Goal: Information Seeking & Learning: Learn about a topic

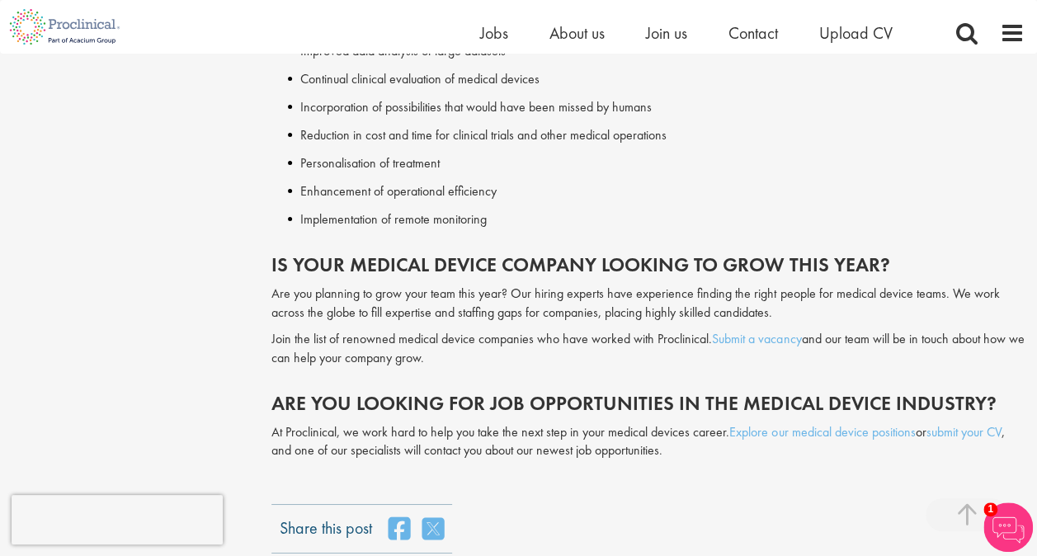
scroll to position [2971, 0]
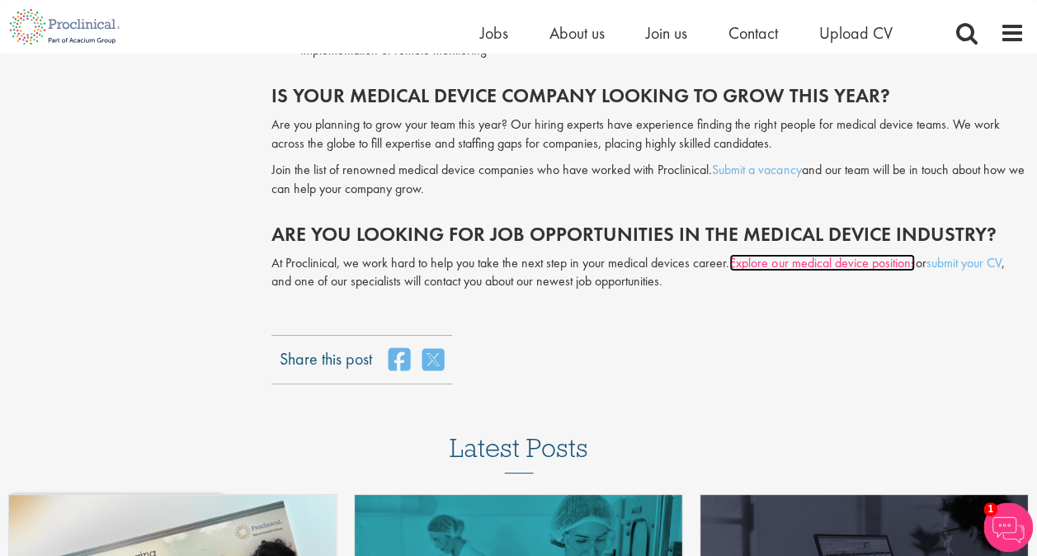
click at [808, 254] on link "Explore our medical device positions" at bounding box center [823, 262] width 186 height 17
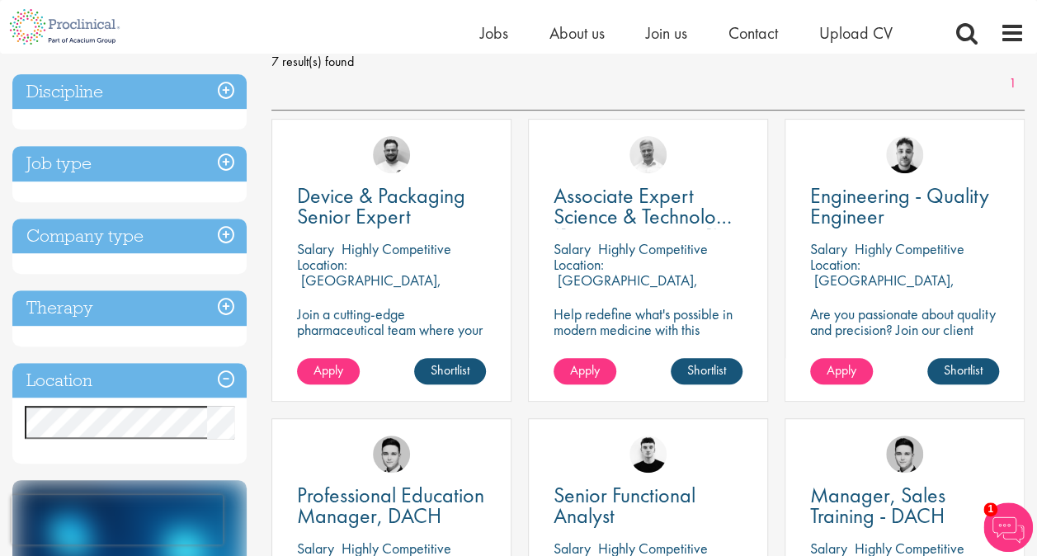
scroll to position [165, 0]
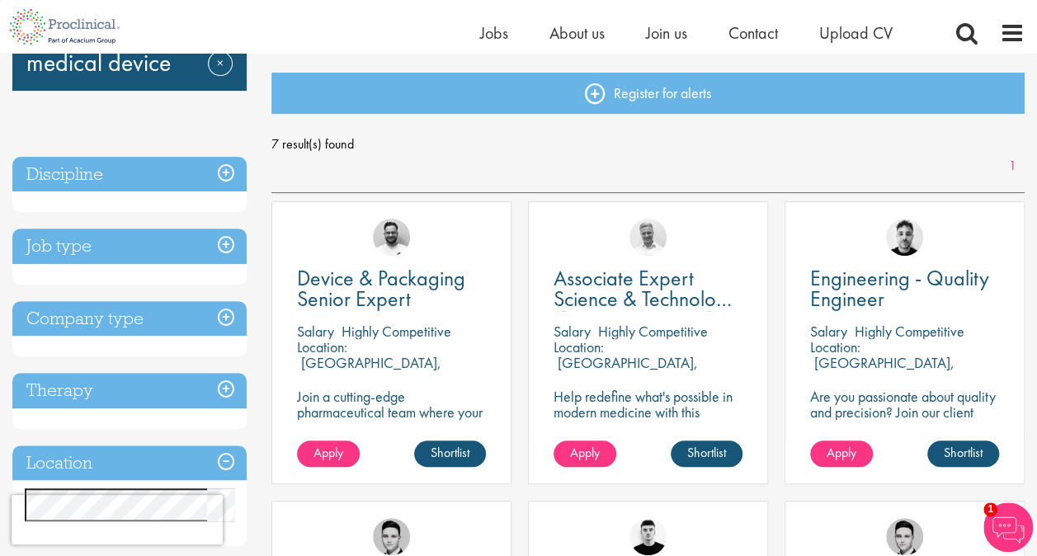
click at [215, 241] on h3 "Job type" at bounding box center [129, 246] width 234 height 35
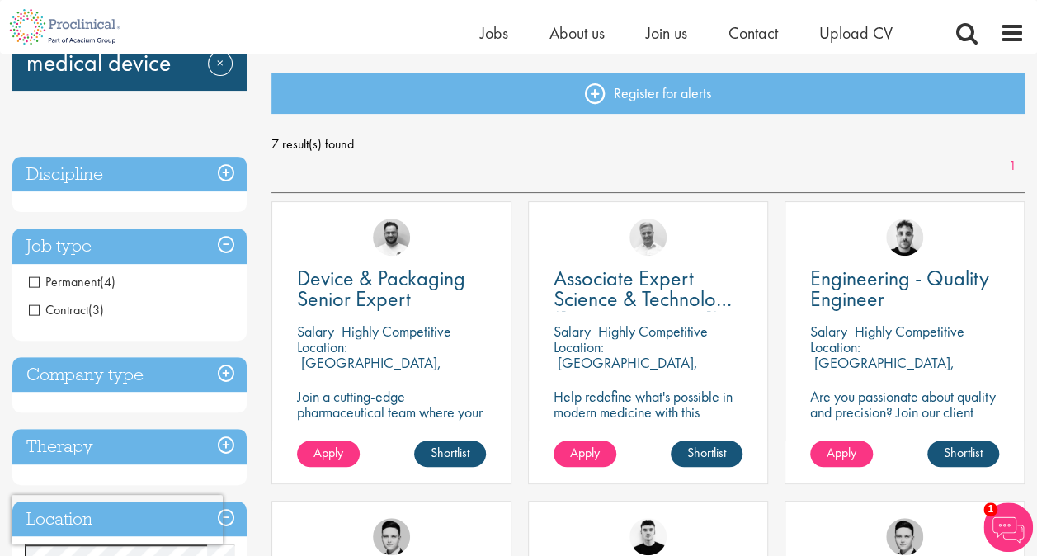
click at [215, 241] on h3 "Job type" at bounding box center [129, 246] width 234 height 35
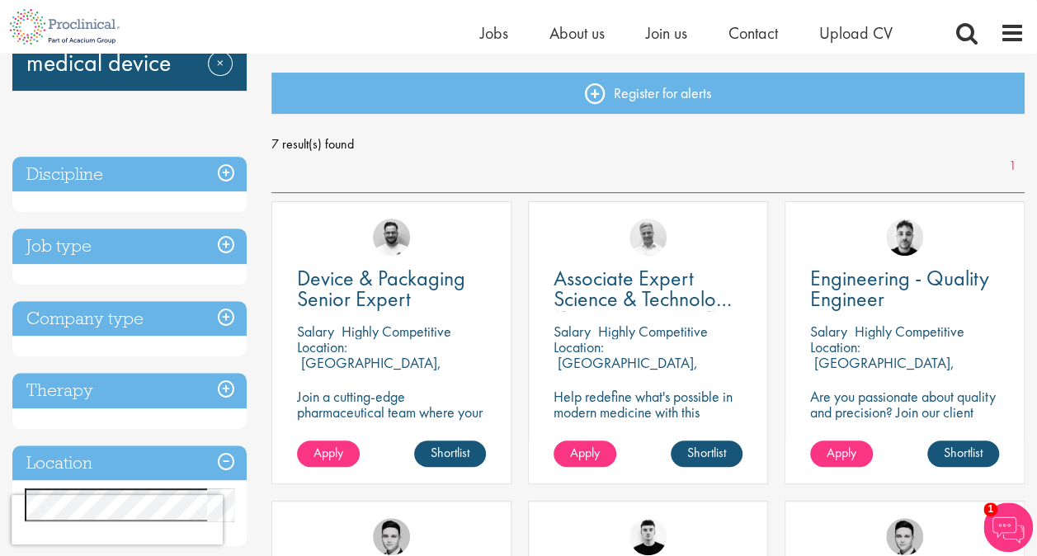
click at [138, 301] on h3 "Company type" at bounding box center [129, 318] width 234 height 35
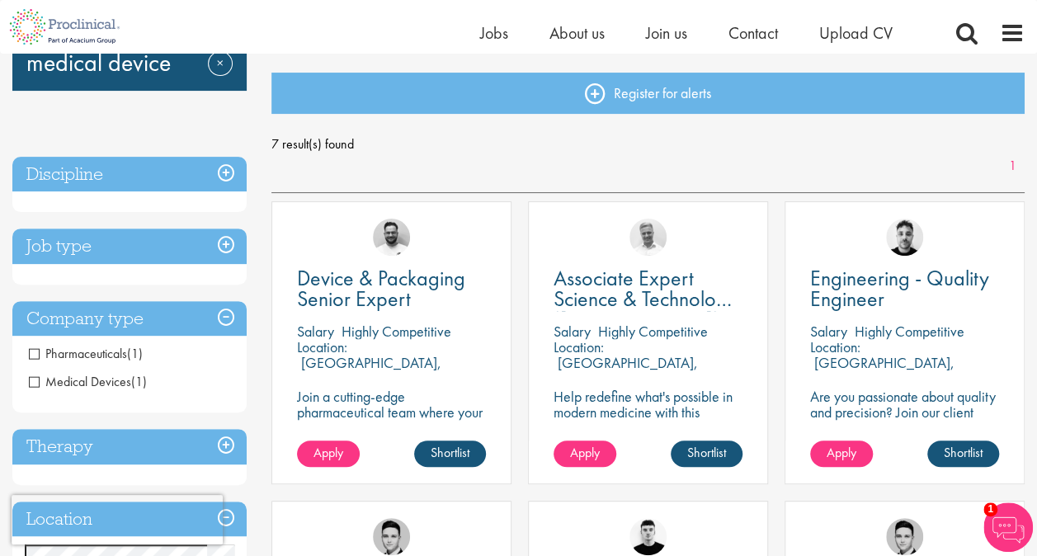
click at [138, 301] on h3 "Company type" at bounding box center [129, 318] width 234 height 35
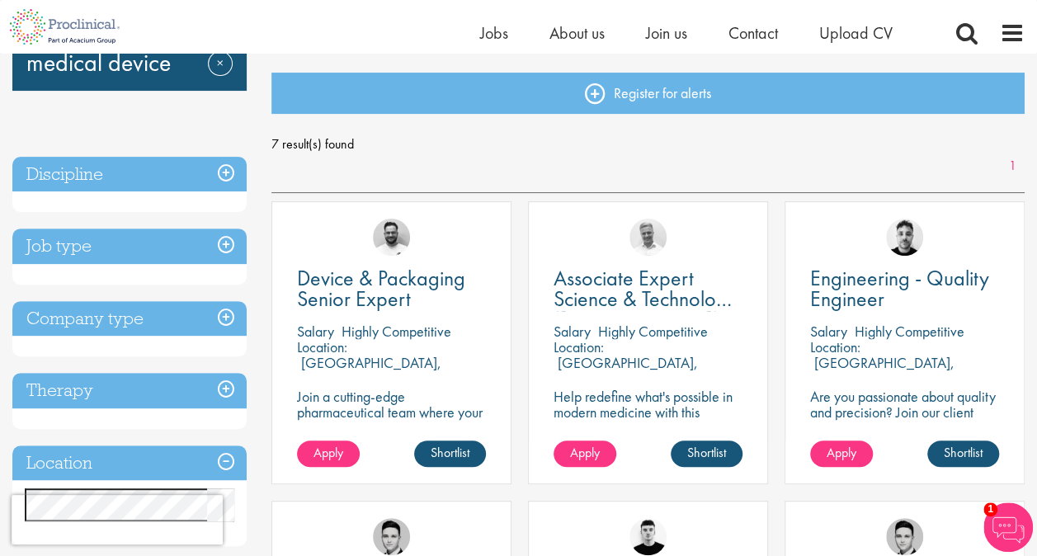
click at [208, 168] on h3 "Discipline" at bounding box center [129, 174] width 234 height 35
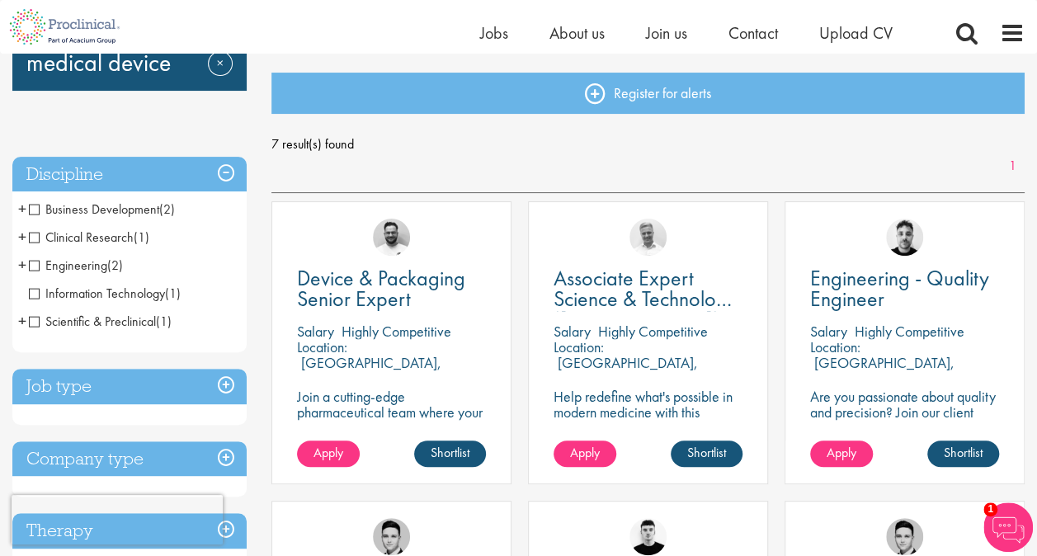
click at [208, 168] on h3 "Discipline" at bounding box center [129, 174] width 234 height 35
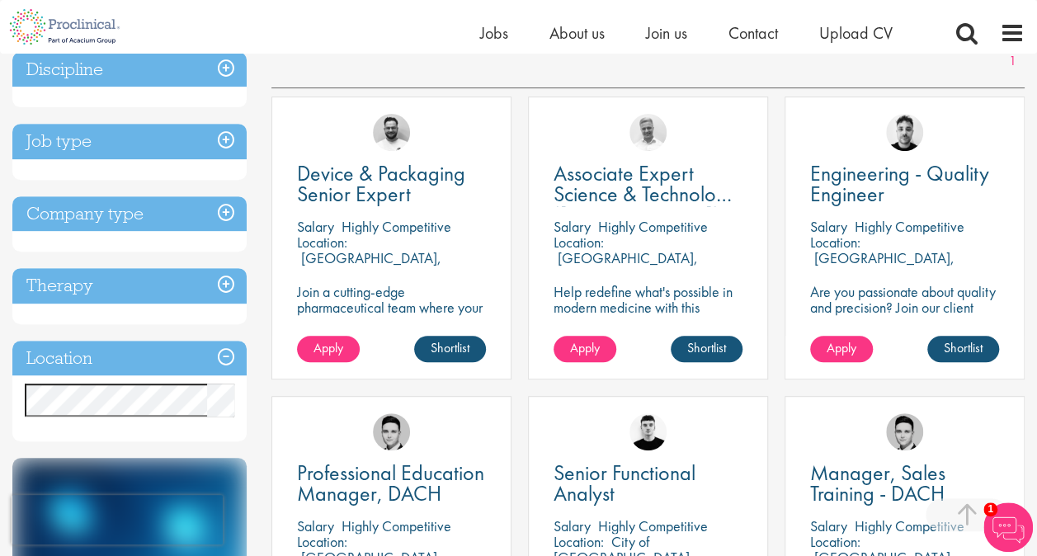
scroll to position [248, 0]
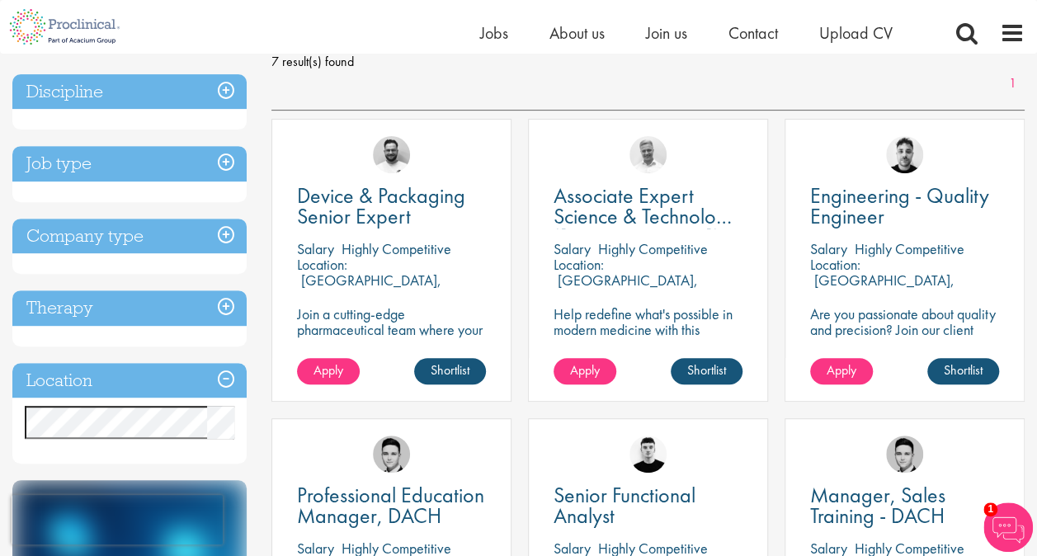
click at [187, 384] on h3 "Location" at bounding box center [129, 380] width 234 height 35
click at [171, 317] on h3 "Therapy" at bounding box center [129, 307] width 234 height 35
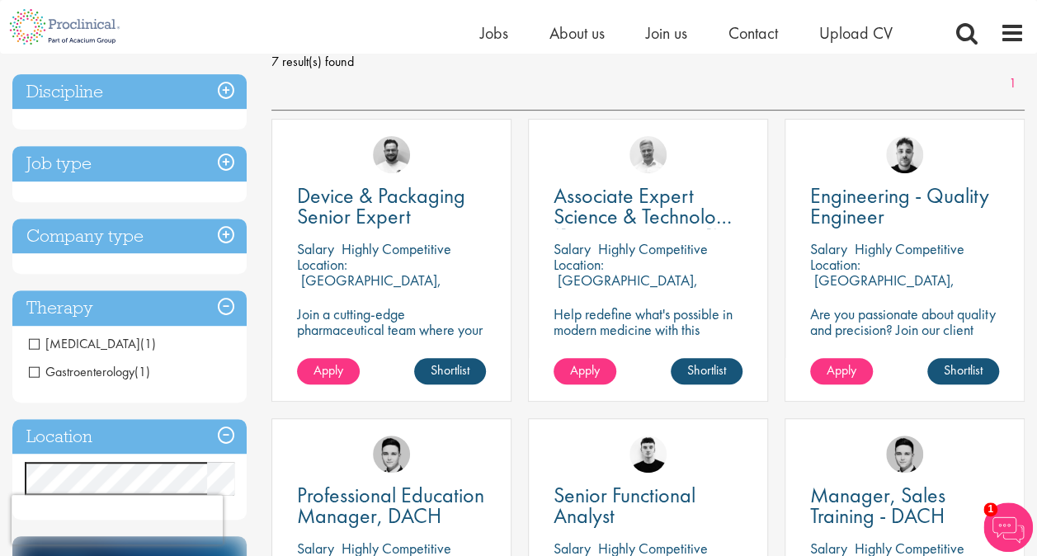
click at [140, 347] on span "(1)" at bounding box center [148, 343] width 16 height 17
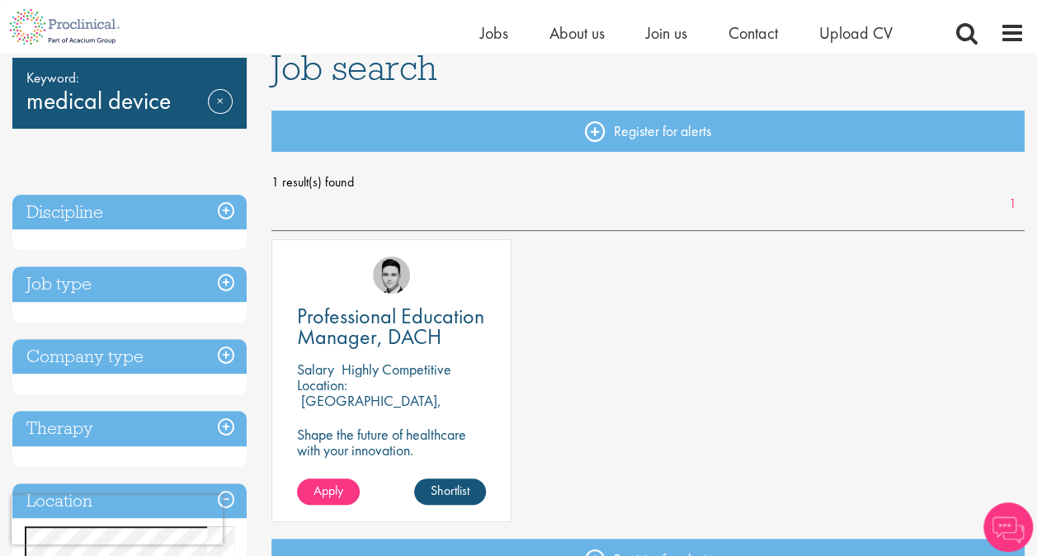
scroll to position [165, 0]
